Goal: Task Accomplishment & Management: Manage account settings

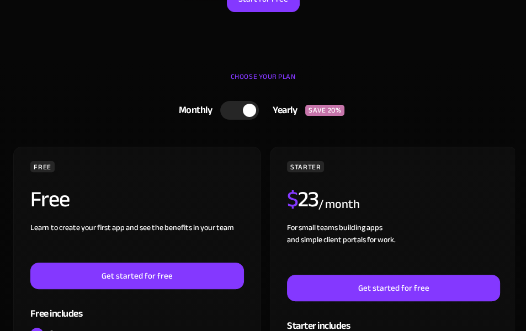
scroll to position [55, 0]
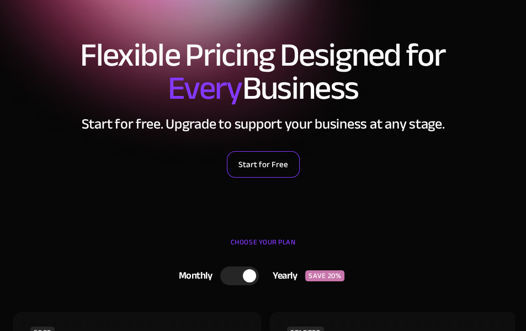
click at [249, 166] on link "Start for Free" at bounding box center [263, 164] width 73 height 27
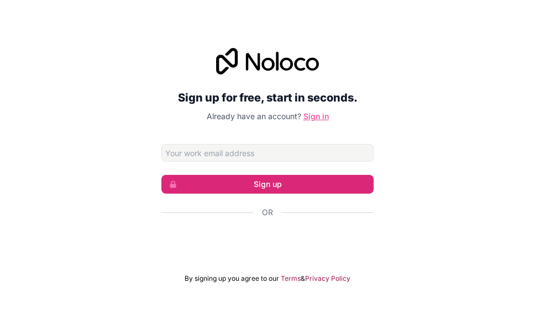
click at [322, 115] on link "Sign in" at bounding box center [315, 116] width 25 height 9
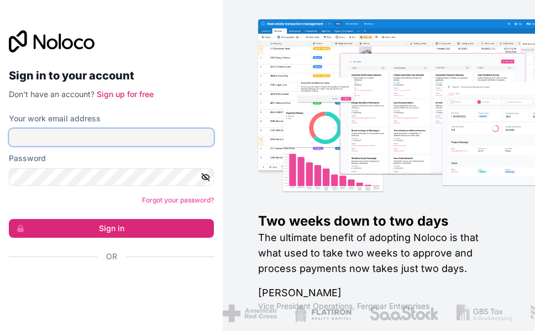
click at [69, 136] on input "Your work email address" at bounding box center [111, 138] width 205 height 18
type input "eyoricabedada168@gmail.com"
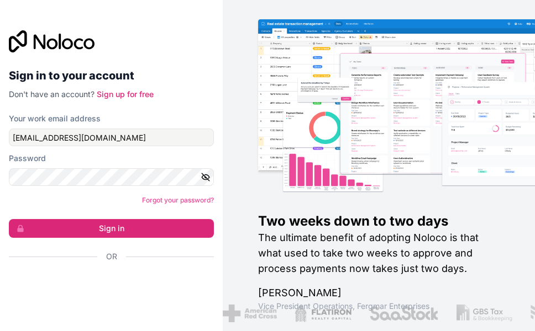
click at [78, 167] on div "Password" at bounding box center [111, 169] width 205 height 33
click at [209, 181] on icon "button" at bounding box center [205, 177] width 10 height 10
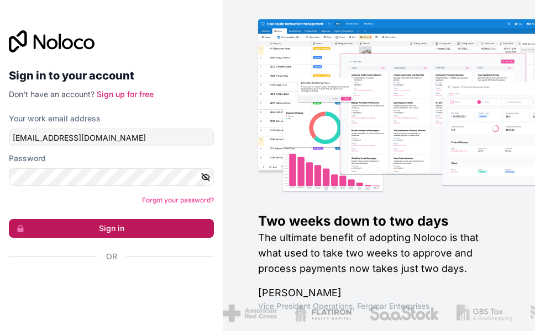
click at [147, 228] on button "Sign in" at bounding box center [111, 228] width 205 height 19
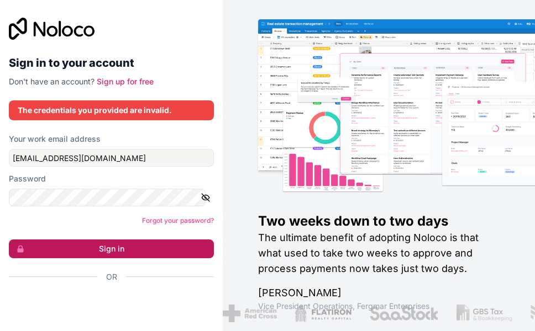
click at [141, 246] on button "Sign in" at bounding box center [111, 249] width 205 height 19
click at [165, 252] on button "Sign in" at bounding box center [111, 249] width 205 height 19
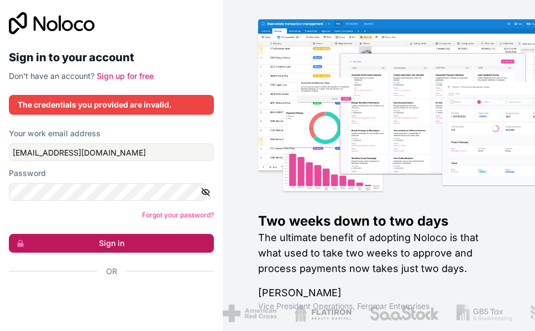
scroll to position [8, 0]
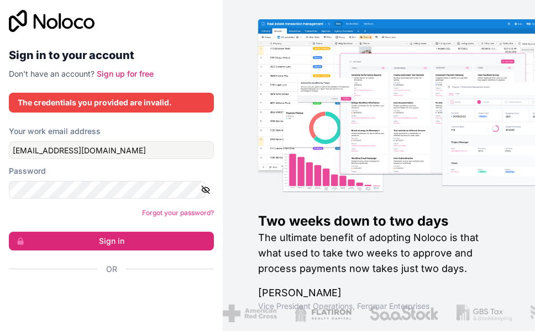
click at [320, 165] on img at bounding box center [432, 118] width 312 height 154
click at [459, 123] on img at bounding box center [432, 118] width 312 height 154
drag, startPoint x: 459, startPoint y: 123, endPoint x: 453, endPoint y: 126, distance: 7.4
click at [459, 124] on img at bounding box center [432, 118] width 312 height 154
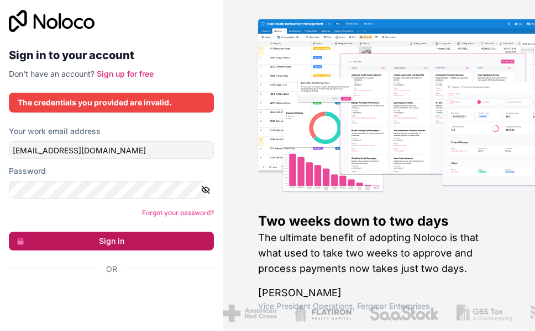
click at [153, 237] on button "Sign in" at bounding box center [111, 241] width 205 height 19
